Goal: Task Accomplishment & Management: Complete application form

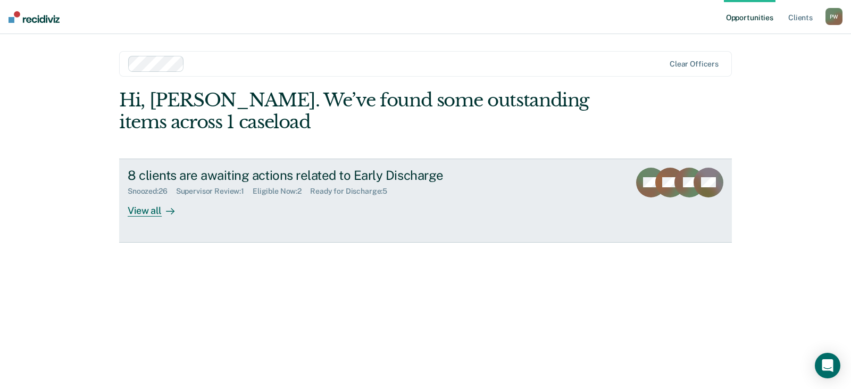
click at [160, 210] on div "View all" at bounding box center [158, 206] width 60 height 21
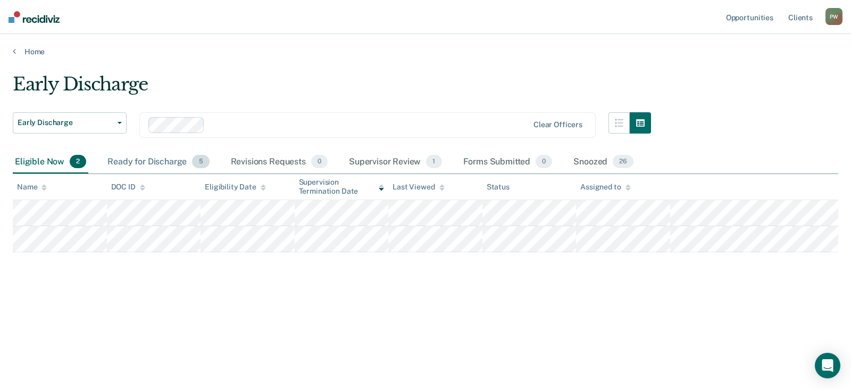
click at [150, 166] on div "Ready for Discharge 5" at bounding box center [158, 162] width 106 height 23
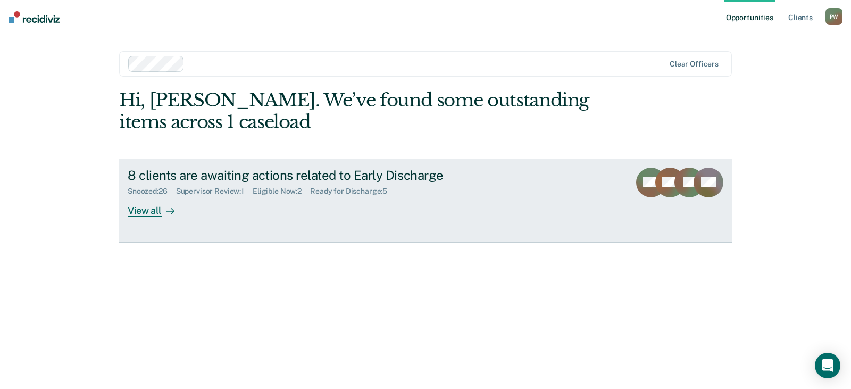
click at [147, 206] on div "View all" at bounding box center [158, 206] width 60 height 21
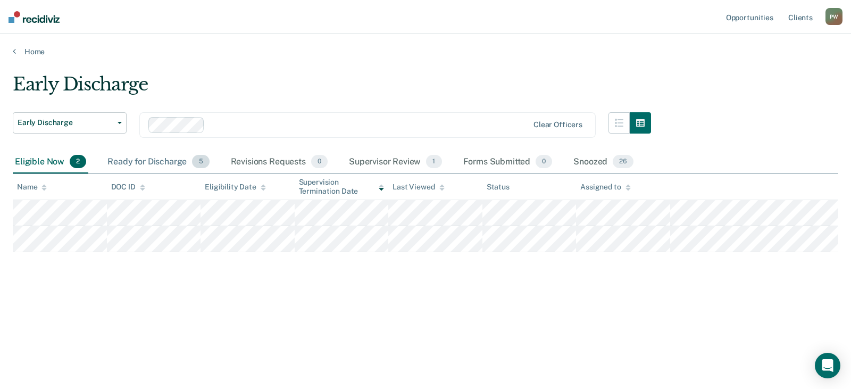
click at [128, 157] on div "Ready for Discharge 5" at bounding box center [158, 162] width 106 height 23
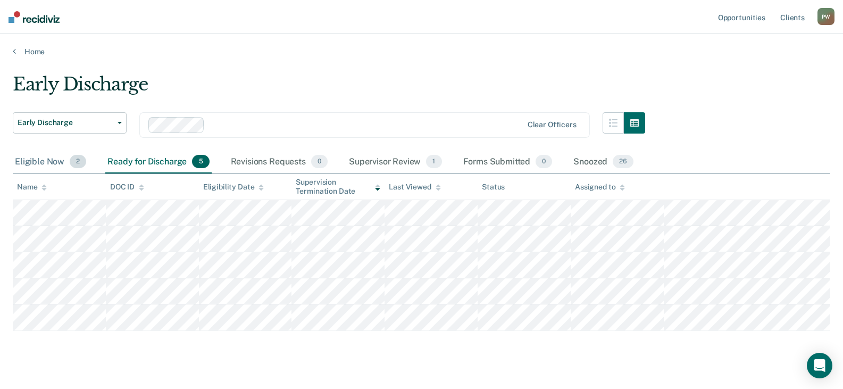
click at [35, 161] on div "Eligible Now 2" at bounding box center [51, 162] width 76 height 23
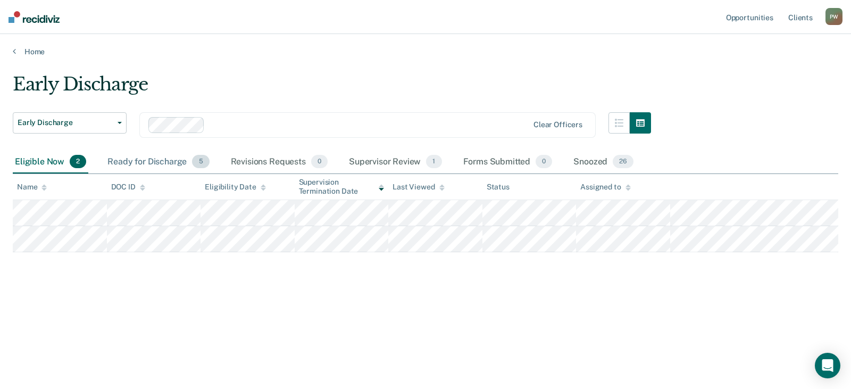
click at [141, 163] on div "Ready for Discharge 5" at bounding box center [158, 162] width 106 height 23
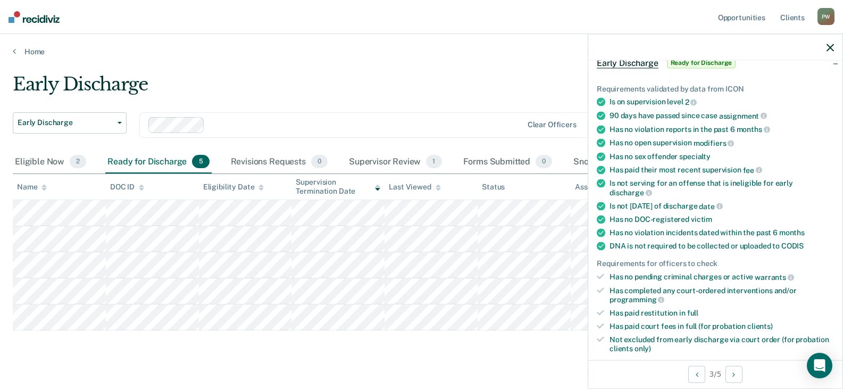
scroll to position [106, 0]
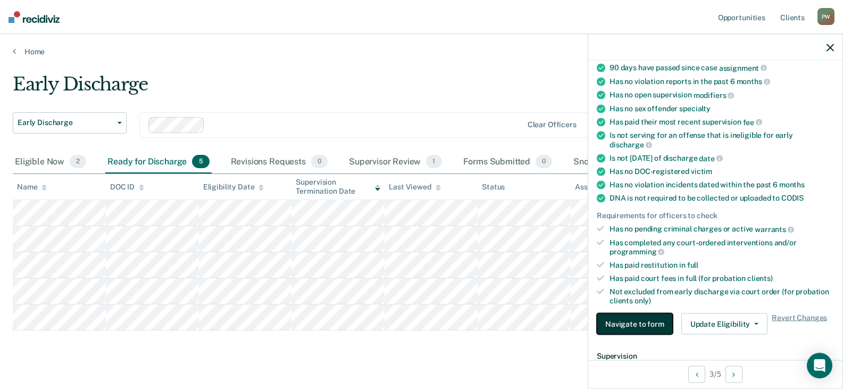
click at [617, 327] on button "Navigate to form" at bounding box center [635, 323] width 76 height 21
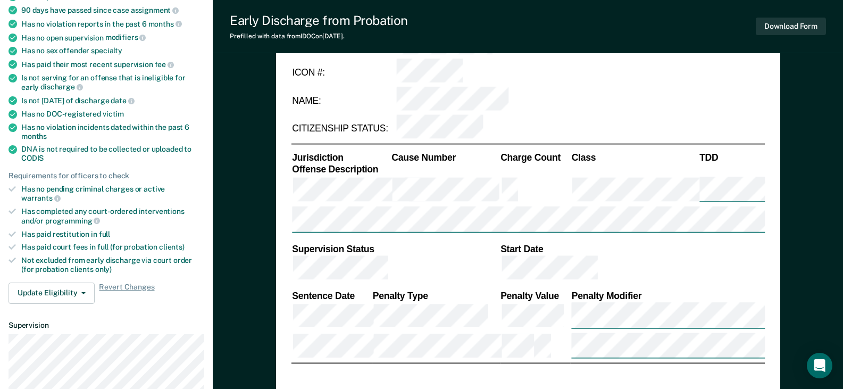
scroll to position [319, 0]
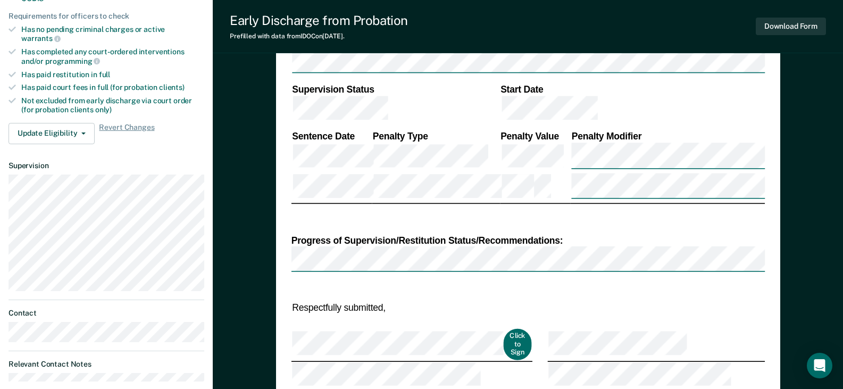
click at [415, 314] on td at bounding box center [412, 321] width 242 height 14
click at [385, 314] on td at bounding box center [412, 321] width 242 height 14
click at [503, 329] on button "Click to Sign" at bounding box center [517, 344] width 28 height 31
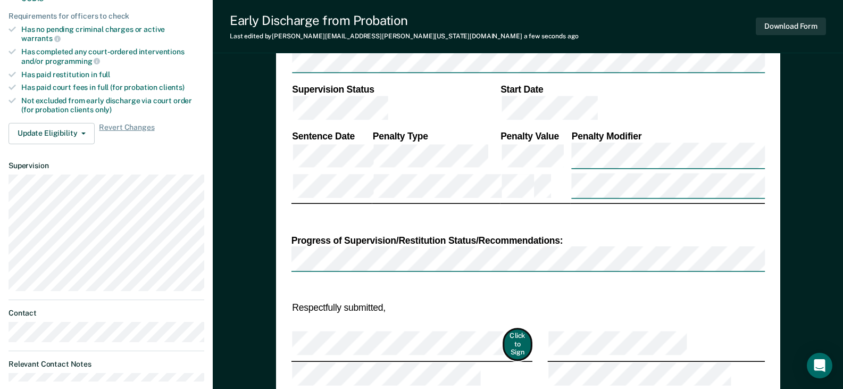
click at [503, 329] on button "Click to Sign" at bounding box center [517, 344] width 28 height 31
type textarea "x"
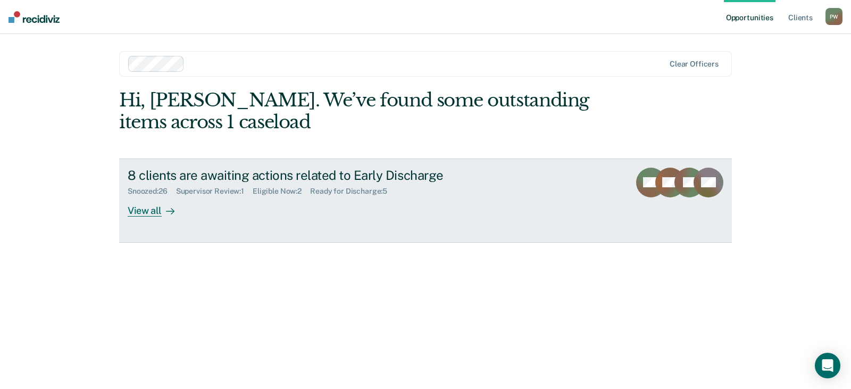
click at [153, 215] on div "View all" at bounding box center [158, 206] width 60 height 21
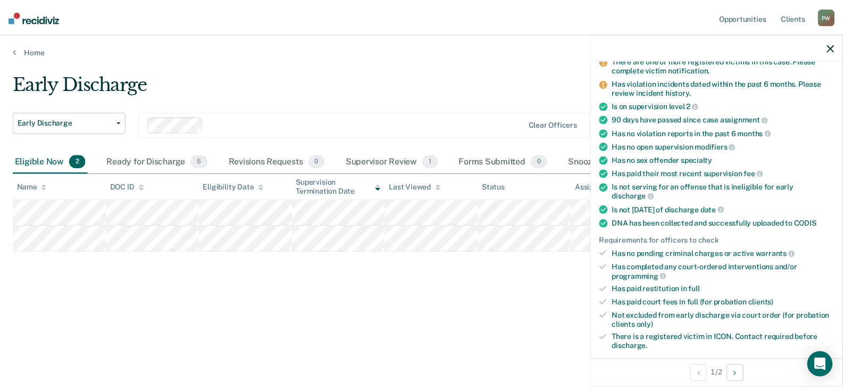
scroll to position [160, 0]
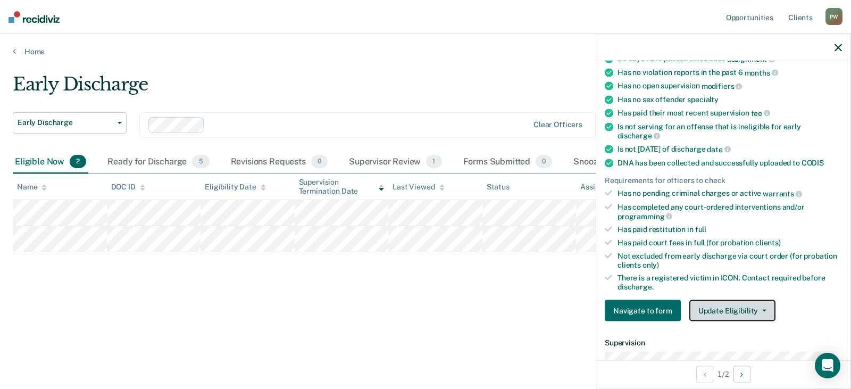
click at [743, 312] on button "Update Eligibility" at bounding box center [732, 310] width 86 height 21
click at [163, 163] on div "Ready for Discharge 5" at bounding box center [158, 162] width 106 height 23
